Goal: Information Seeking & Learning: Learn about a topic

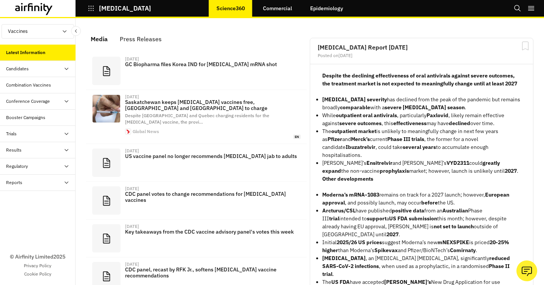
scroll to position [488, 227]
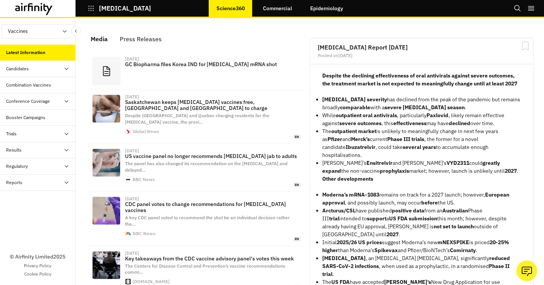
click at [332, 5] on link "Epidemiology" at bounding box center [326, 8] width 48 height 18
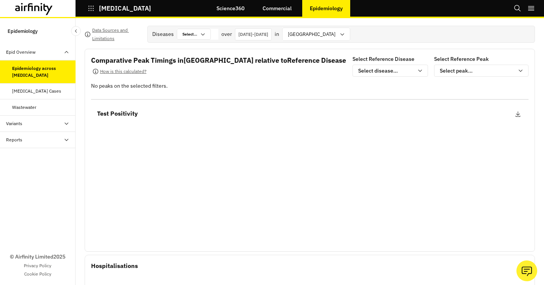
click at [38, 121] on div "Variants" at bounding box center [40, 123] width 69 height 7
click at [28, 188] on div "Reports" at bounding box center [40, 188] width 69 height 7
click at [29, 209] on div "Reports" at bounding box center [38, 205] width 76 height 16
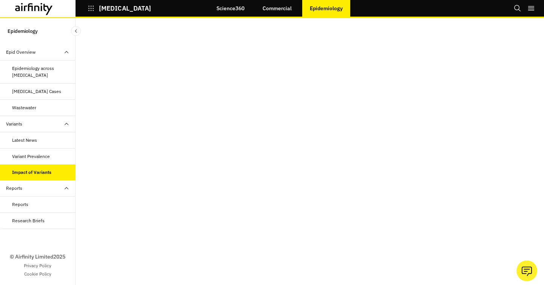
click at [45, 155] on div "Variant Prevalence" at bounding box center [31, 156] width 38 height 7
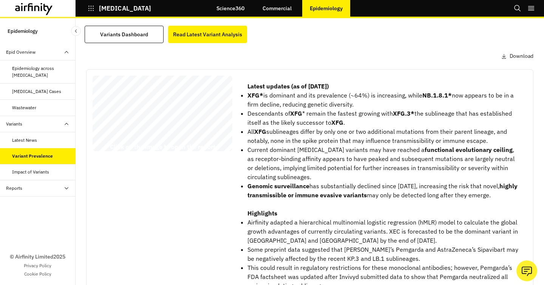
click at [46, 106] on div "Wastewater" at bounding box center [43, 107] width 63 height 7
